Goal: Task Accomplishment & Management: Use online tool/utility

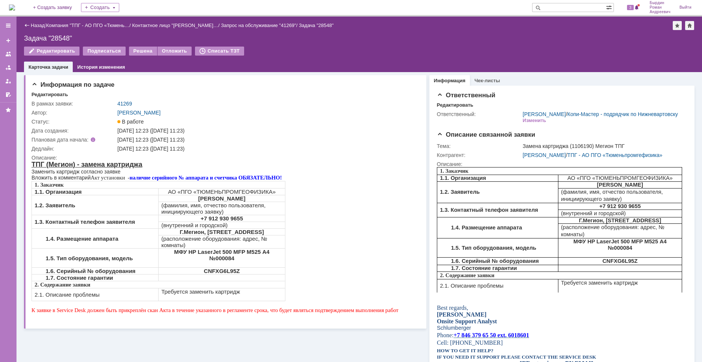
click at [327, 246] on div "1. Заказчик 1.1. Организация АО «ПГО «ТЮМЕНЬПРОМГЕОФИЗИКА» 1.2. Заявитель [PERS…" at bounding box center [215, 241] width 367 height 120
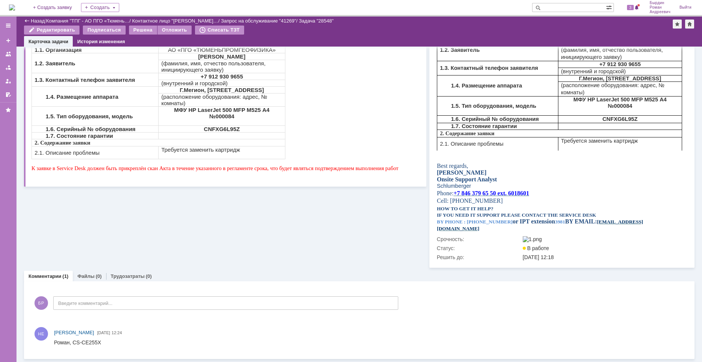
scroll to position [131, 0]
click at [88, 278] on link "Файлы" at bounding box center [85, 276] width 17 height 6
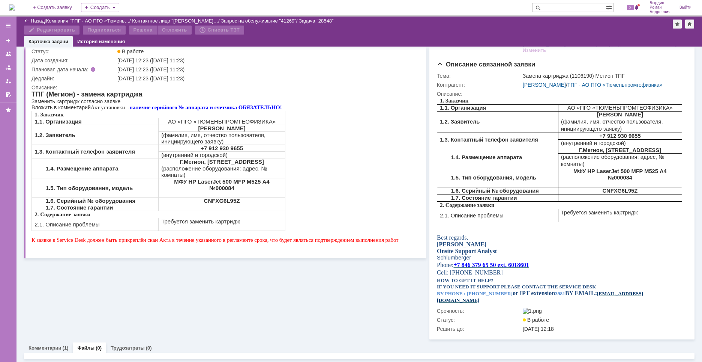
scroll to position [60, 0]
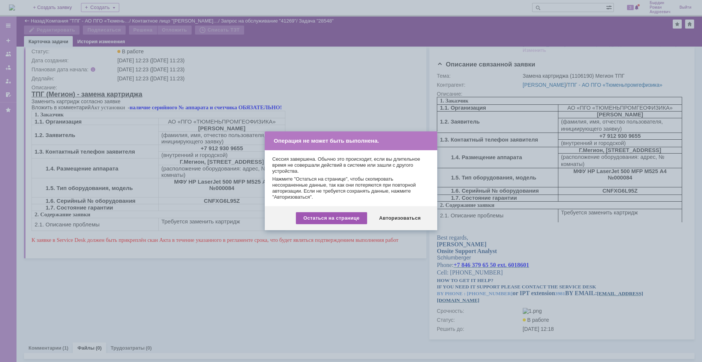
drag, startPoint x: 343, startPoint y: 221, endPoint x: 305, endPoint y: 147, distance: 83.0
click at [343, 221] on div "Остаться на странице" at bounding box center [331, 218] width 71 height 12
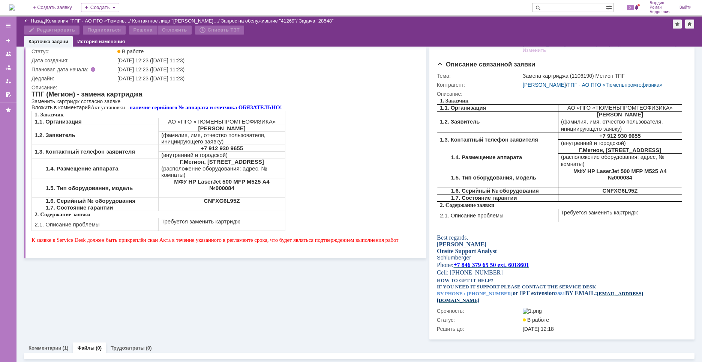
click at [15, 9] on img at bounding box center [12, 8] width 6 height 6
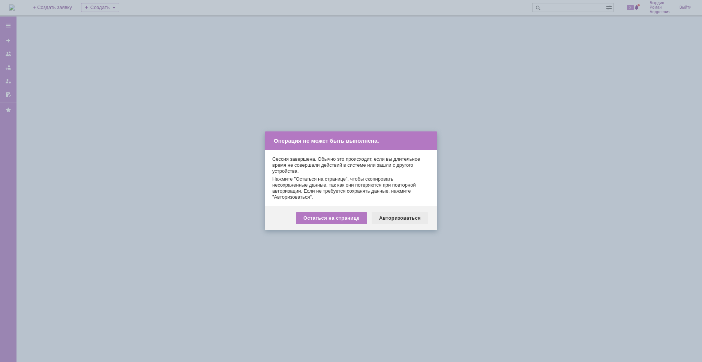
click at [399, 222] on div "Авторизоваться" at bounding box center [400, 218] width 57 height 12
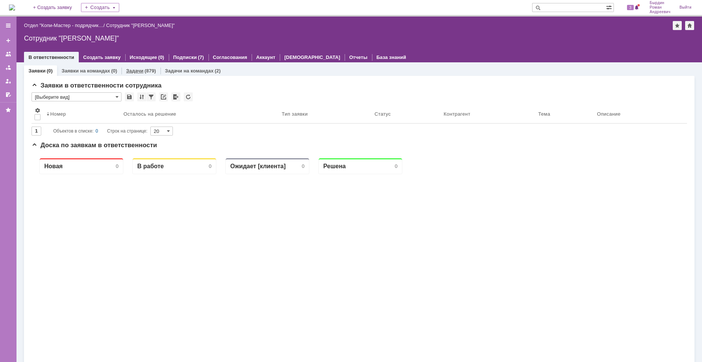
click at [136, 71] on link "Задачи" at bounding box center [134, 71] width 17 height 6
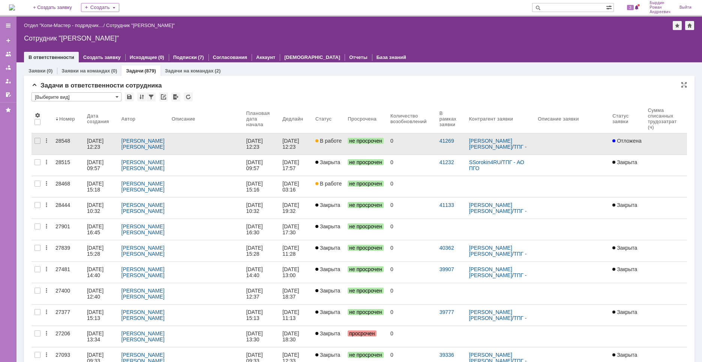
click at [75, 141] on div "28548" at bounding box center [69, 141] width 26 height 6
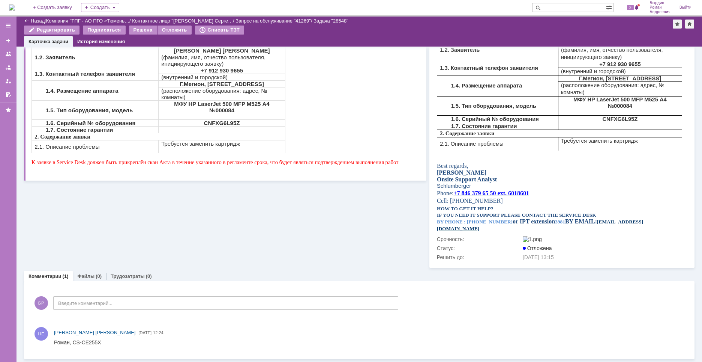
scroll to position [131, 0]
click at [82, 278] on link "Файлы" at bounding box center [85, 276] width 17 height 6
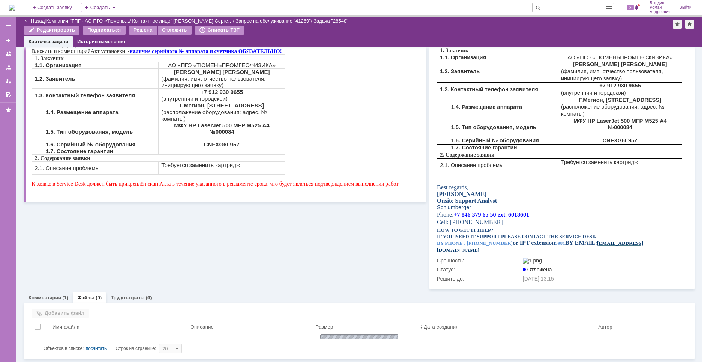
scroll to position [102, 0]
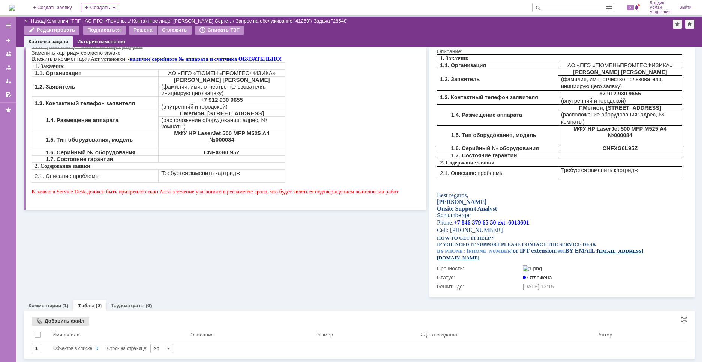
click at [59, 322] on div "Добавить файл" at bounding box center [61, 320] width 58 height 9
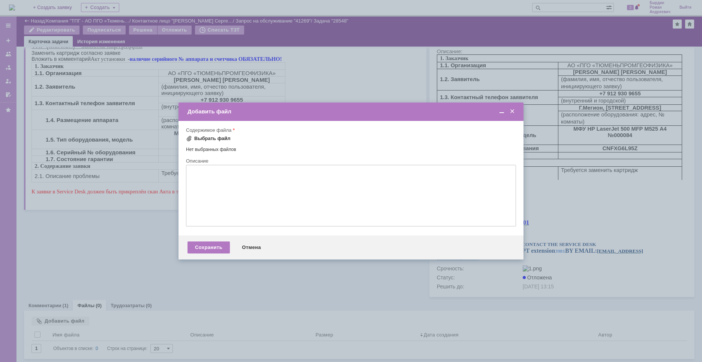
click at [214, 138] on div "Выбрать файл" at bounding box center [212, 138] width 36 height 6
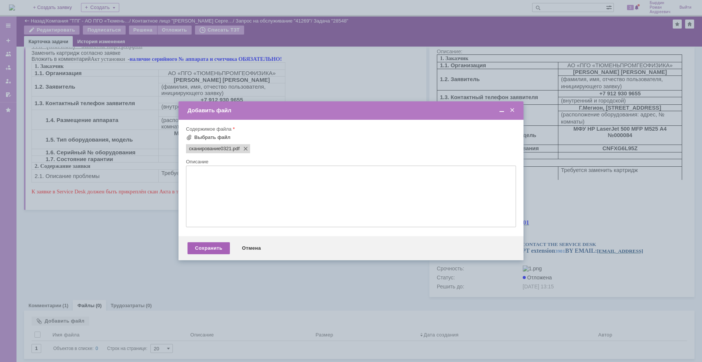
click at [208, 251] on div "Сохранить" at bounding box center [209, 248] width 42 height 12
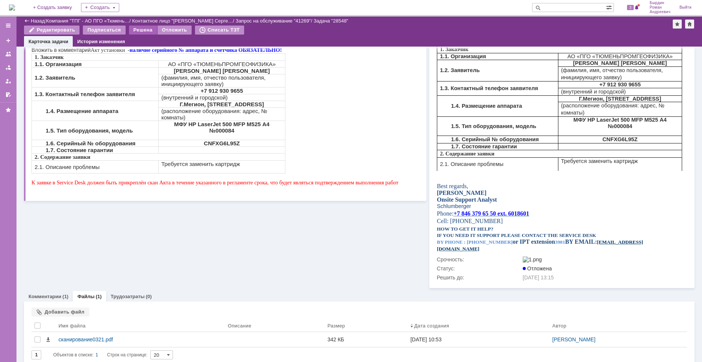
click at [140, 31] on div "Решена" at bounding box center [143, 30] width 28 height 9
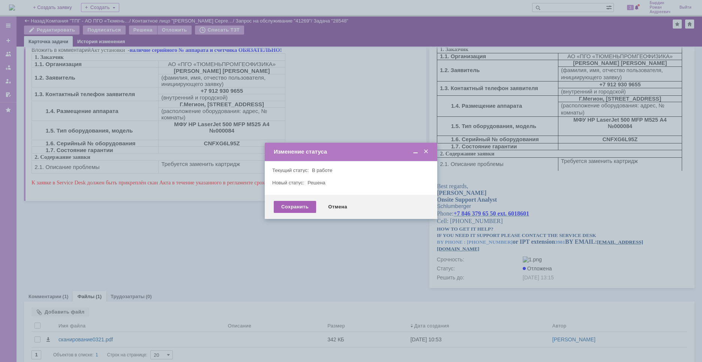
click at [284, 204] on div "Сохранить" at bounding box center [295, 207] width 42 height 12
